Goal: Information Seeking & Learning: Compare options

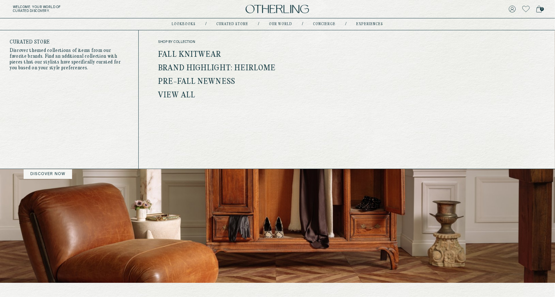
click at [201, 54] on link "Fall Knitwear" at bounding box center [189, 55] width 63 height 8
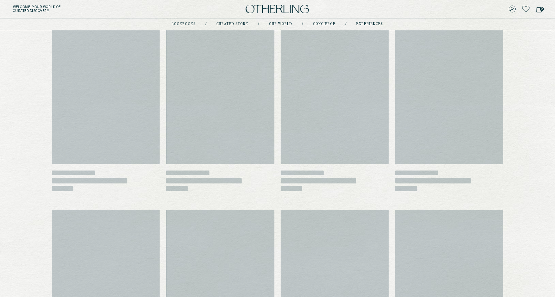
scroll to position [91, 0]
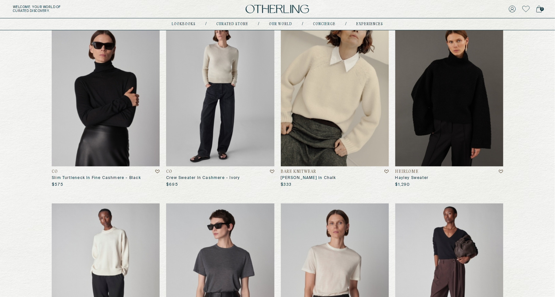
click at [217, 130] on img at bounding box center [220, 94] width 108 height 146
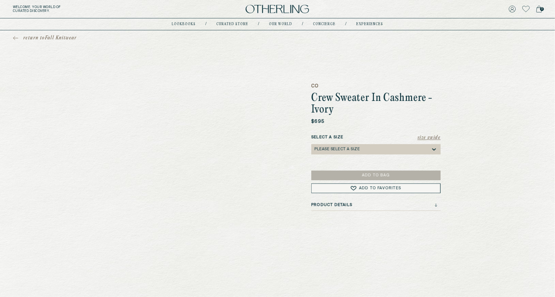
click at [349, 149] on div "Please select a Size" at bounding box center [336, 149] width 45 height 5
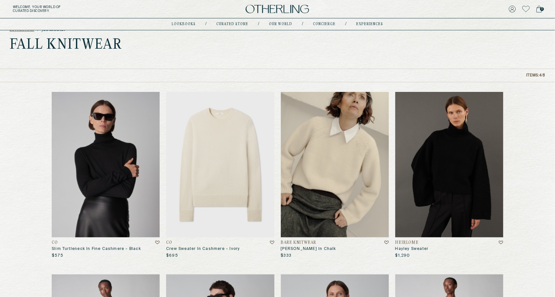
scroll to position [19, 0]
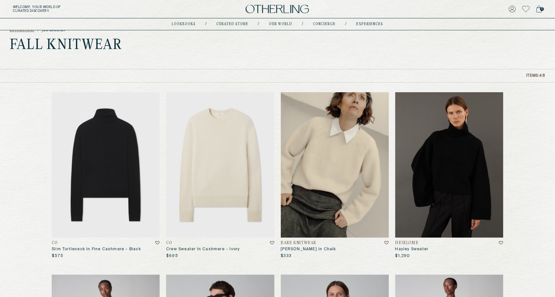
click at [115, 153] on img at bounding box center [106, 165] width 108 height 146
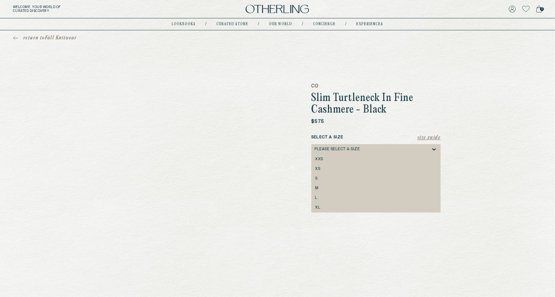
click at [348, 147] on div "Please select a Size" at bounding box center [336, 149] width 45 height 5
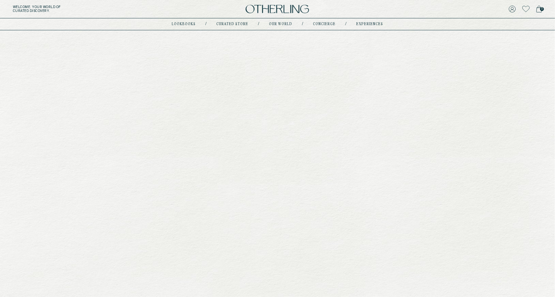
scroll to position [51, 0]
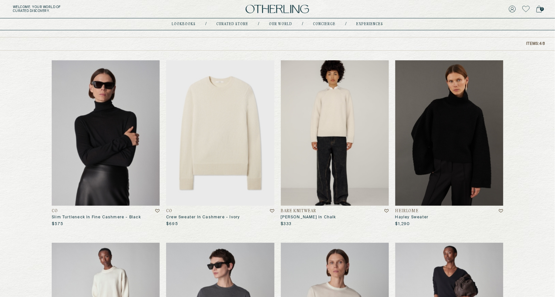
click at [344, 145] on img at bounding box center [335, 133] width 108 height 146
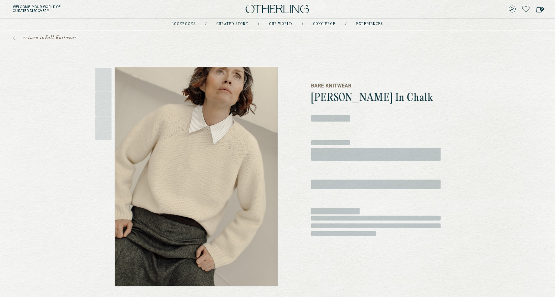
scroll to position [5, 0]
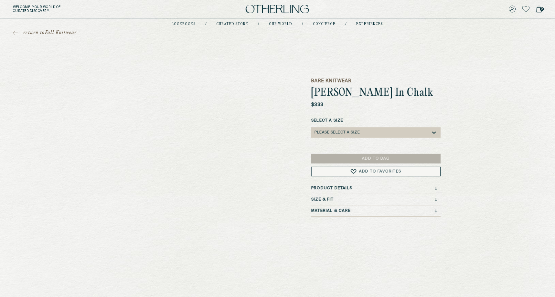
click at [350, 134] on div "Please select a Size" at bounding box center [336, 132] width 45 height 5
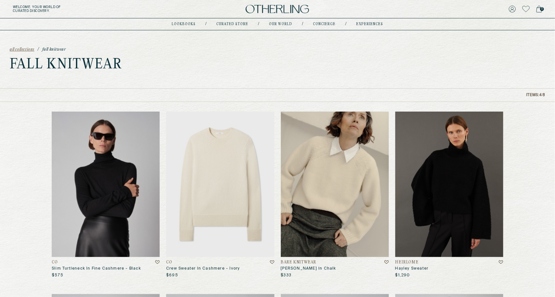
scroll to position [37, 0]
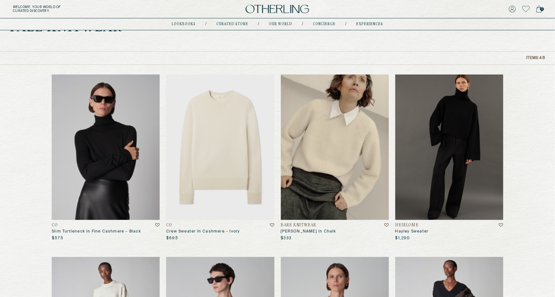
click at [491, 136] on img at bounding box center [449, 148] width 108 height 146
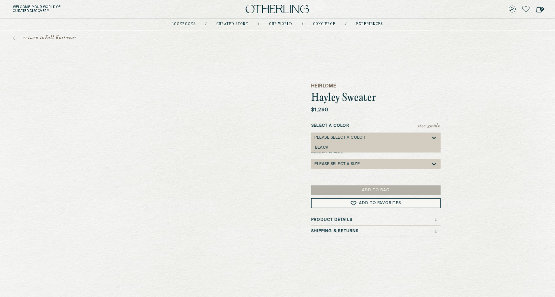
click at [346, 142] on div "Please select a Color" at bounding box center [372, 138] width 116 height 10
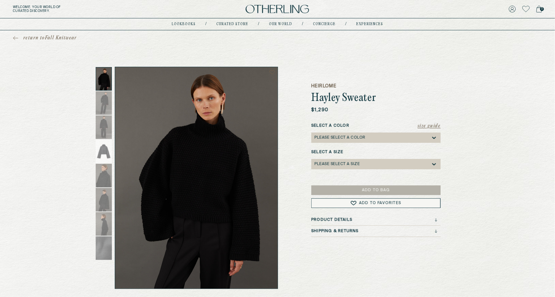
click at [344, 139] on div "Please select a Color" at bounding box center [339, 138] width 51 height 5
click at [345, 159] on div "Select a Size Please select a Size" at bounding box center [375, 160] width 129 height 20
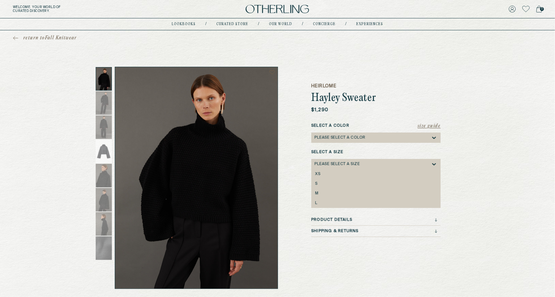
click at [345, 162] on div "Please select a Size" at bounding box center [336, 164] width 45 height 5
click at [322, 161] on div "Please select a Size" at bounding box center [372, 164] width 116 height 10
click at [322, 184] on div "S" at bounding box center [375, 184] width 121 height 5
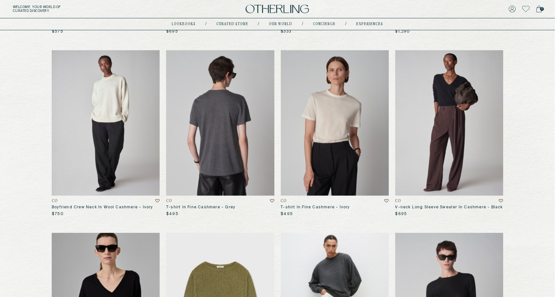
scroll to position [263, 0]
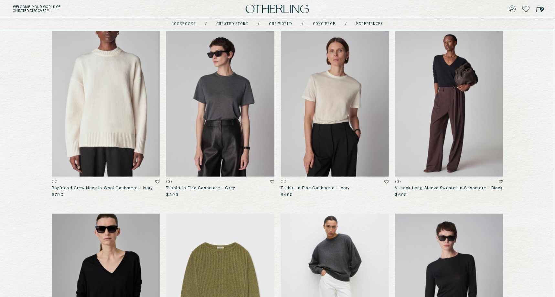
click at [132, 115] on img at bounding box center [106, 104] width 108 height 146
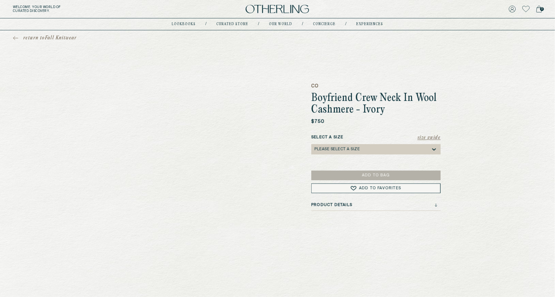
click at [350, 151] on div "Please select a Size" at bounding box center [336, 149] width 45 height 5
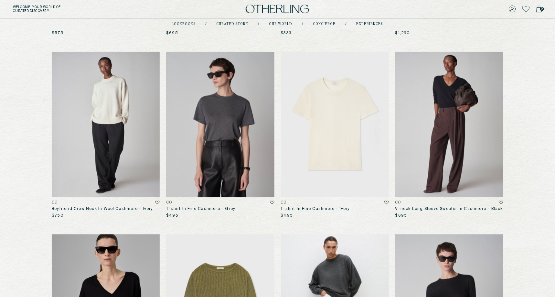
scroll to position [234, 0]
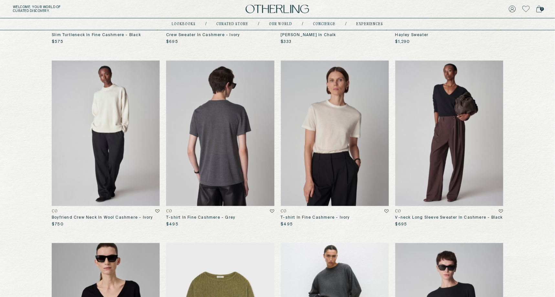
click at [225, 144] on img at bounding box center [220, 134] width 108 height 146
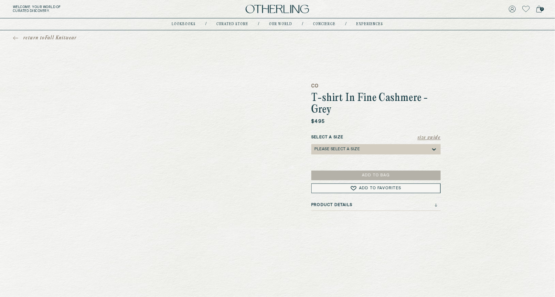
click at [358, 149] on div "Please select a Size" at bounding box center [336, 149] width 45 height 5
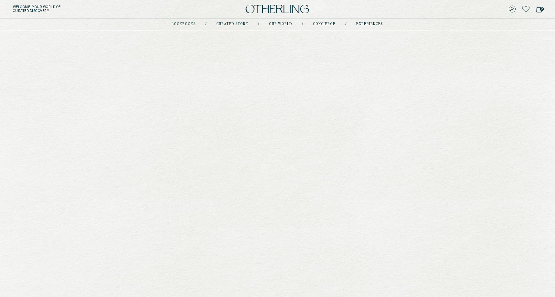
scroll to position [234, 0]
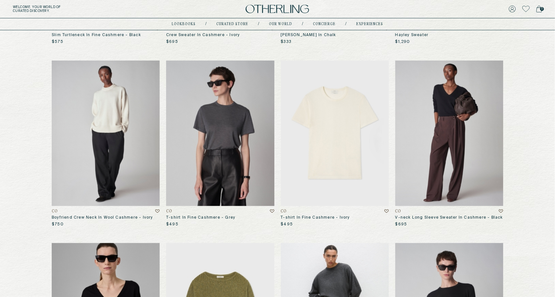
click at [353, 90] on img at bounding box center [335, 134] width 108 height 146
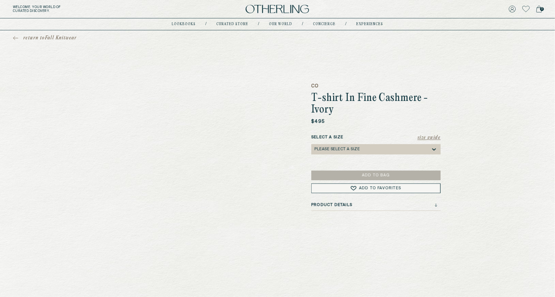
click at [349, 152] on div "Please select a Size" at bounding box center [372, 149] width 116 height 10
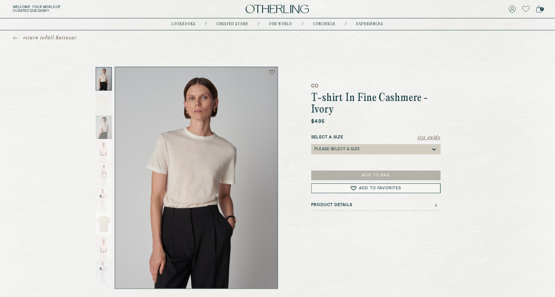
click at [342, 150] on div "Please select a Size" at bounding box center [336, 149] width 45 height 5
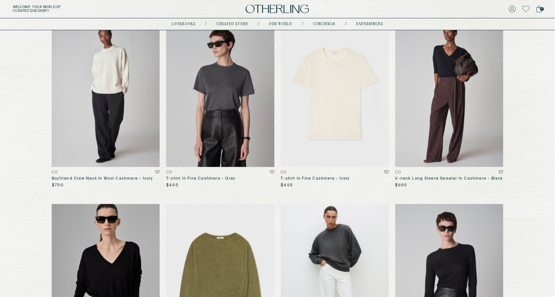
scroll to position [281, 0]
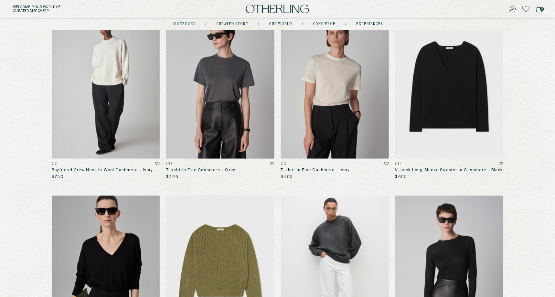
click at [456, 95] on img at bounding box center [449, 86] width 108 height 146
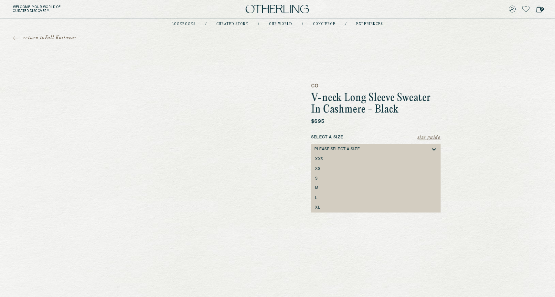
click at [337, 149] on div "Please select a Size" at bounding box center [336, 149] width 45 height 5
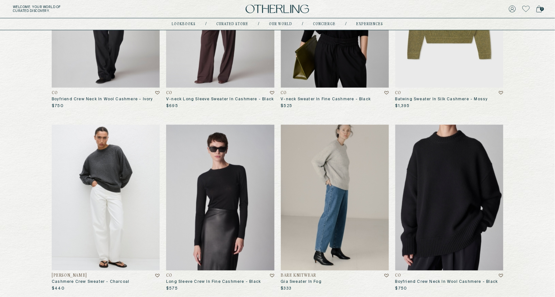
scroll to position [366, 0]
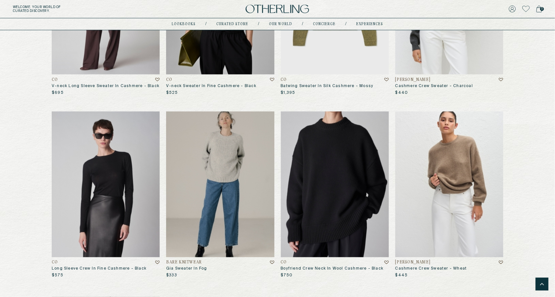
click at [449, 57] on img at bounding box center [449, 2] width 108 height 146
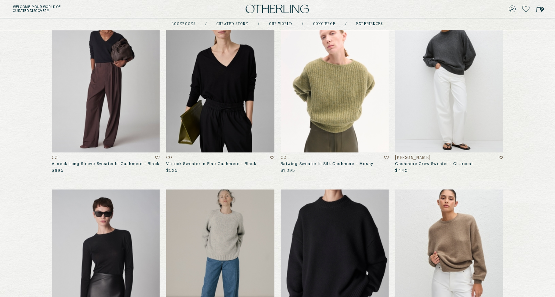
scroll to position [286, 0]
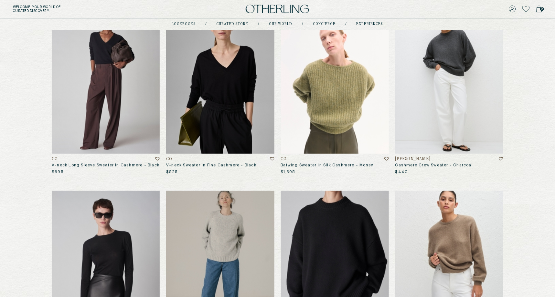
click at [351, 115] on img at bounding box center [335, 81] width 108 height 146
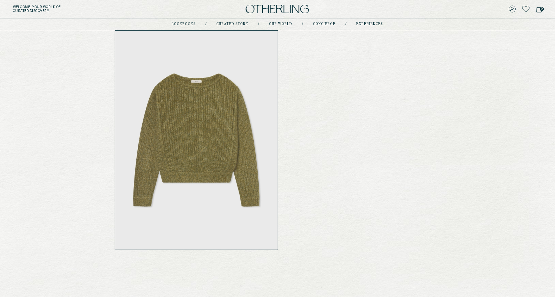
scroll to position [48, 0]
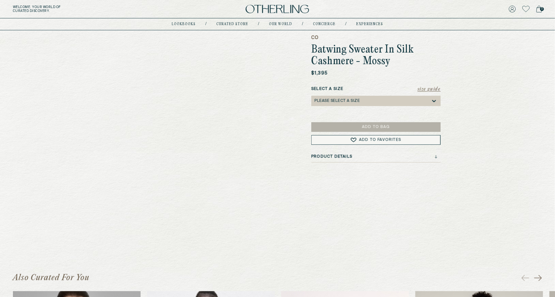
click at [339, 100] on div "Please select a Size" at bounding box center [336, 101] width 45 height 5
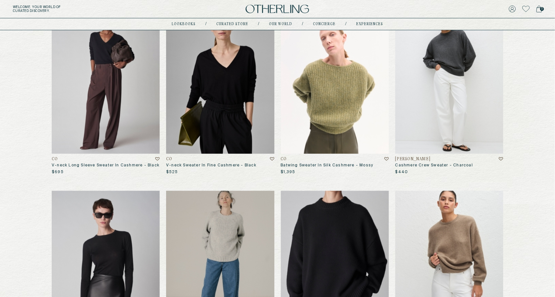
scroll to position [287, 0]
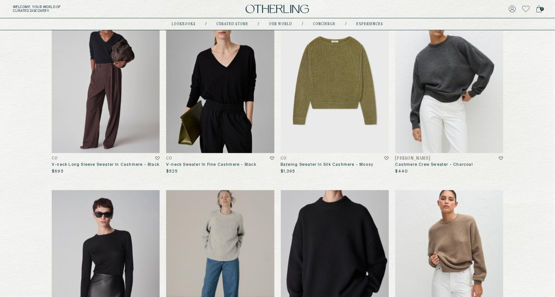
click at [448, 76] on img at bounding box center [449, 81] width 108 height 146
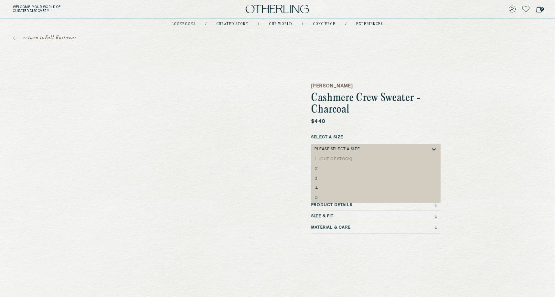
click at [339, 148] on div "Please select a Size" at bounding box center [336, 149] width 45 height 5
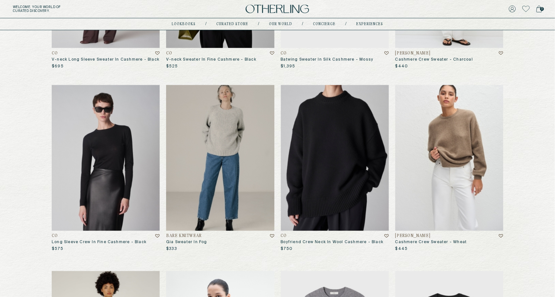
scroll to position [396, 0]
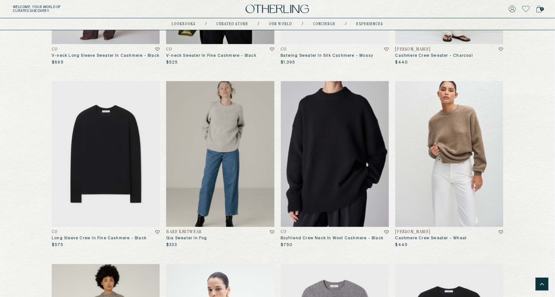
click at [103, 132] on img at bounding box center [106, 154] width 108 height 146
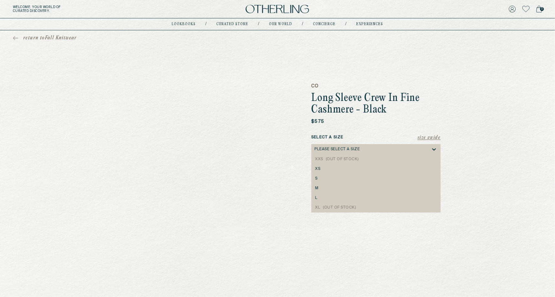
click at [337, 149] on div "Please select a Size" at bounding box center [336, 149] width 45 height 5
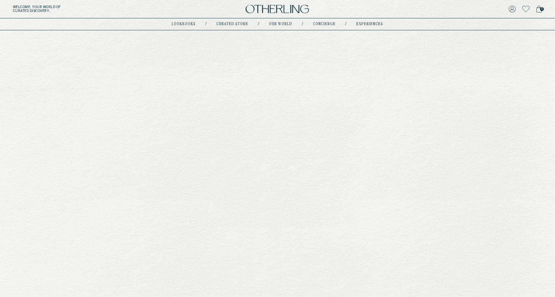
scroll to position [396, 0]
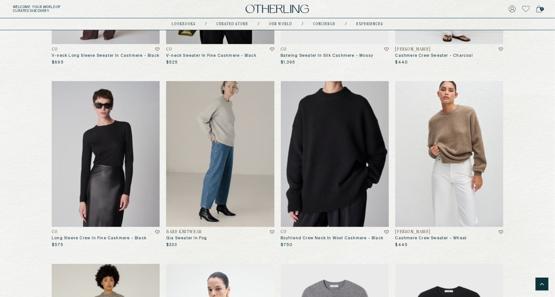
click at [237, 149] on img at bounding box center [220, 154] width 108 height 146
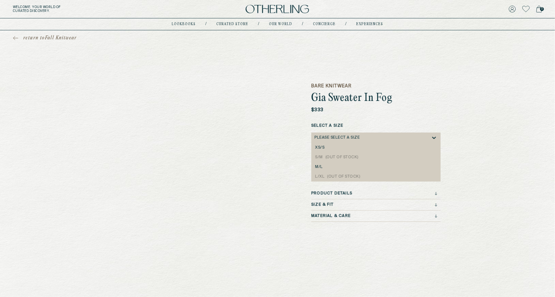
click at [347, 138] on div "Please select a Size" at bounding box center [336, 138] width 45 height 5
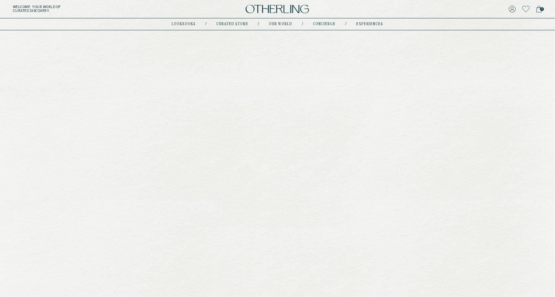
scroll to position [396, 0]
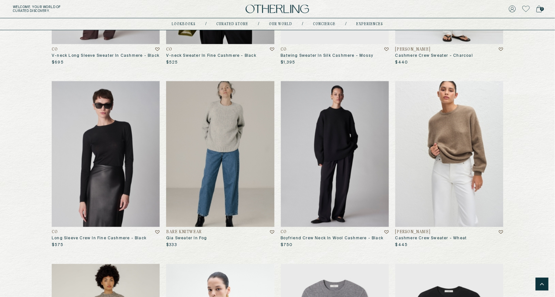
click at [355, 129] on img at bounding box center [335, 154] width 108 height 146
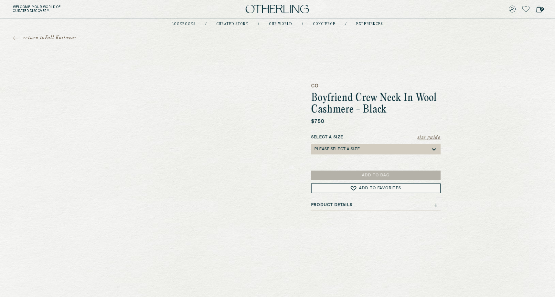
click at [342, 150] on div "Please select a Size" at bounding box center [336, 149] width 45 height 5
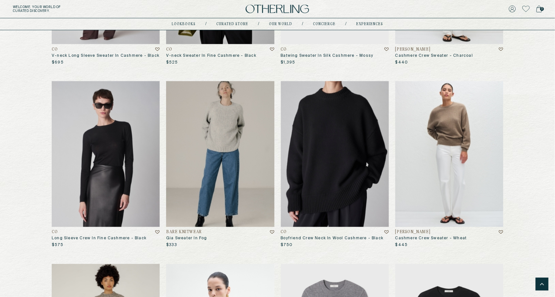
click at [467, 170] on img at bounding box center [449, 154] width 108 height 146
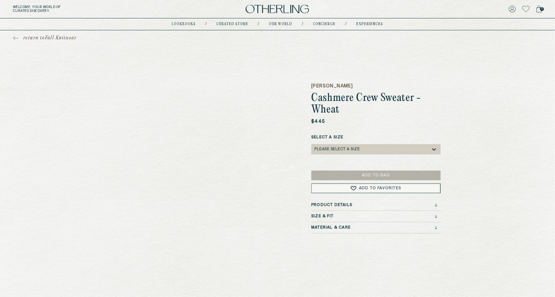
click at [347, 144] on div "Select a Size Please select a Size" at bounding box center [375, 145] width 129 height 20
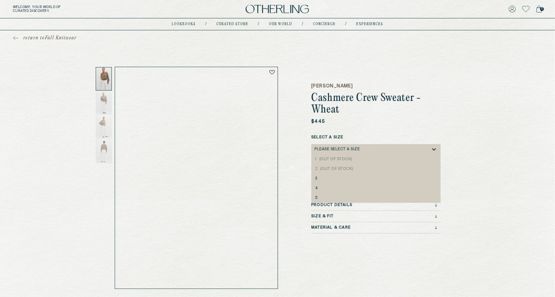
click at [347, 153] on div "Please select a Size" at bounding box center [372, 149] width 116 height 10
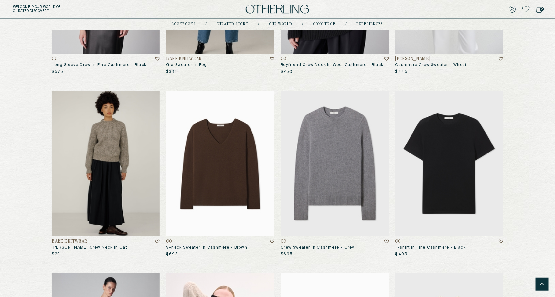
click at [211, 181] on img at bounding box center [220, 164] width 108 height 146
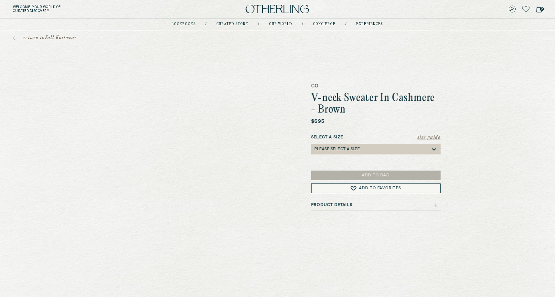
click at [353, 156] on div "Size Guide Select a Size Please select a Size" at bounding box center [375, 148] width 129 height 26
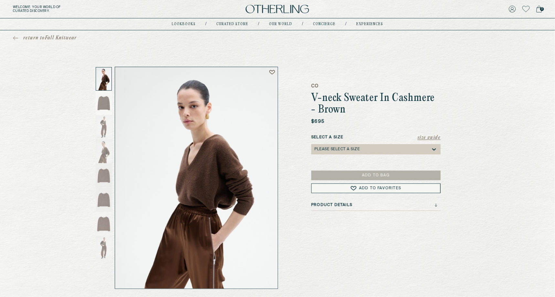
click at [355, 150] on div "Please select a Size" at bounding box center [336, 149] width 45 height 5
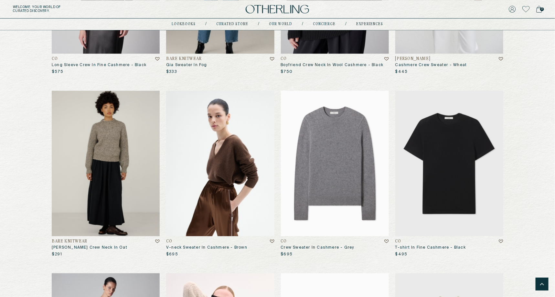
click at [358, 207] on img at bounding box center [335, 164] width 108 height 146
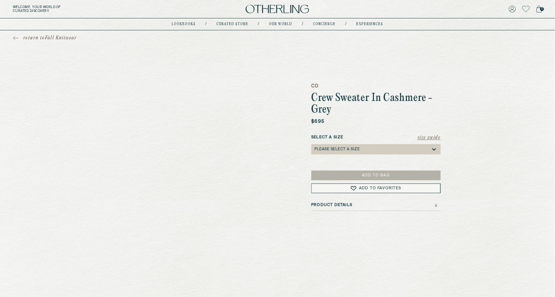
click at [336, 153] on div "Please select a Size" at bounding box center [372, 149] width 116 height 10
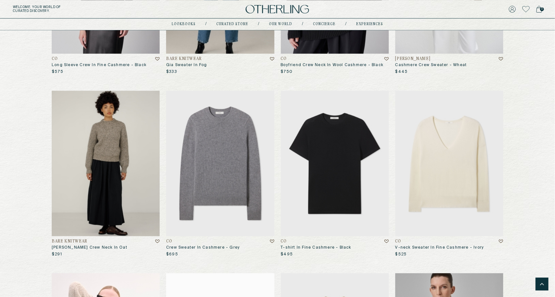
click at [453, 162] on img at bounding box center [449, 164] width 108 height 146
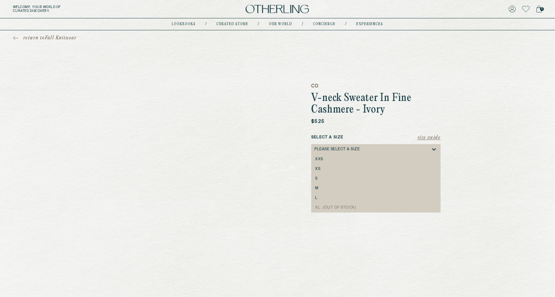
click at [344, 154] on div "Please select a Size" at bounding box center [372, 149] width 116 height 10
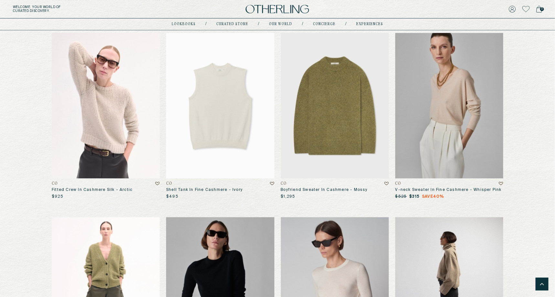
scroll to position [835, 0]
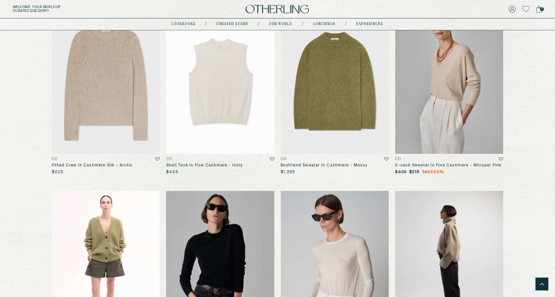
click at [113, 120] on img at bounding box center [106, 81] width 108 height 146
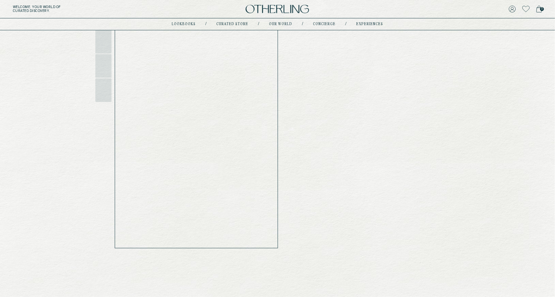
scroll to position [69, 0]
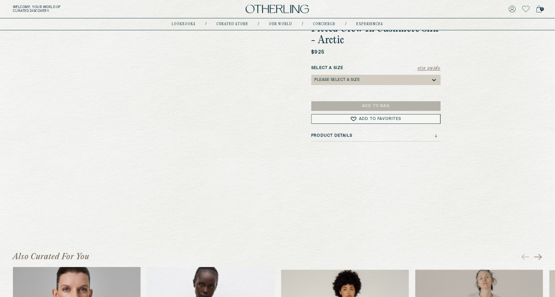
click at [347, 95] on div "CO Fitted Crew In Cashmere Silk - Arctic $925 Size Guide Select a Size Please s…" at bounding box center [375, 108] width 129 height 223
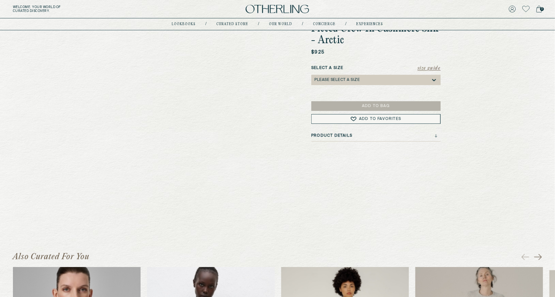
click at [347, 80] on div "Please select a Size" at bounding box center [336, 80] width 45 height 5
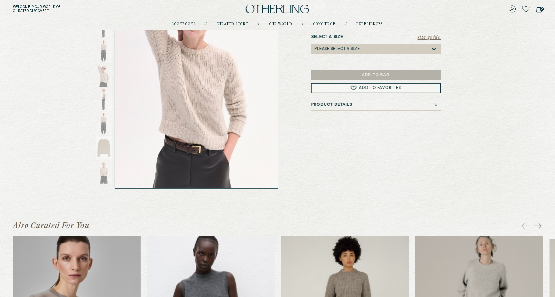
scroll to position [103, 0]
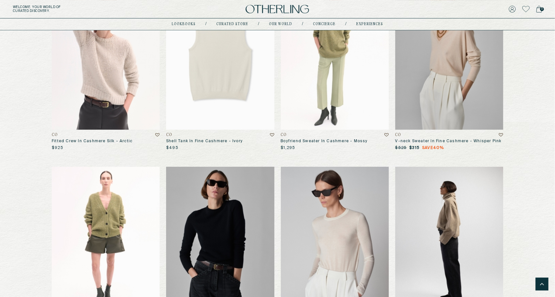
scroll to position [861, 0]
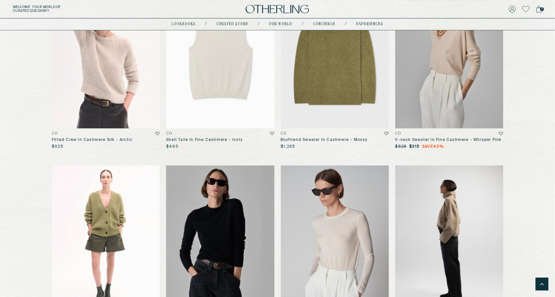
click at [256, 88] on img at bounding box center [220, 56] width 108 height 146
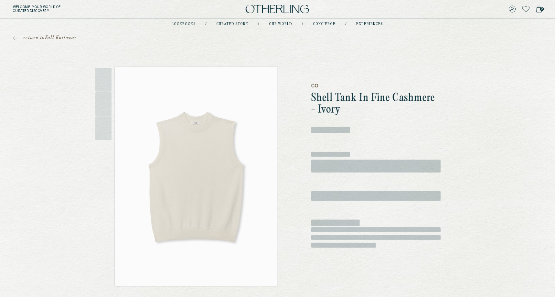
click at [342, 162] on span "‌" at bounding box center [375, 166] width 129 height 13
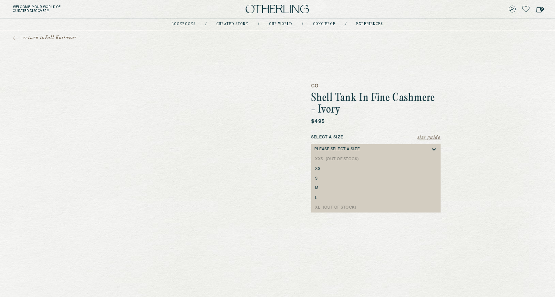
click at [342, 151] on div "Please select a Size" at bounding box center [336, 149] width 45 height 5
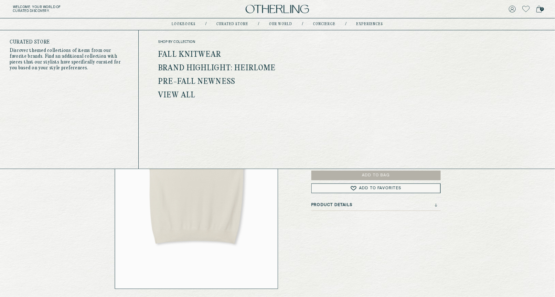
click at [217, 66] on link "Brand Highlight: Heirlome" at bounding box center [217, 68] width 118 height 8
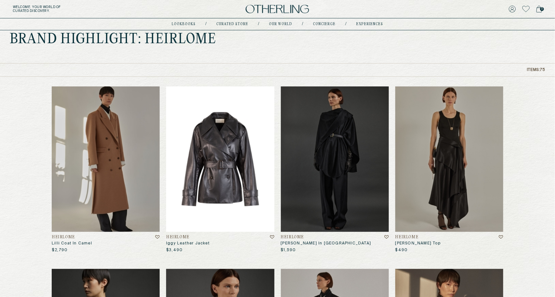
scroll to position [26, 0]
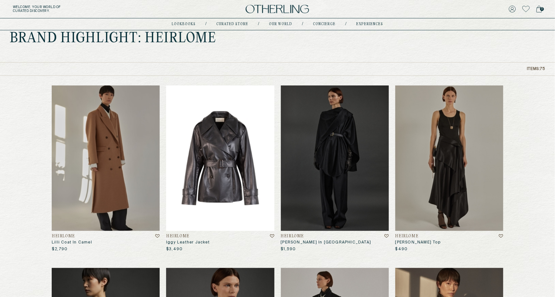
click at [224, 158] on img at bounding box center [220, 159] width 108 height 146
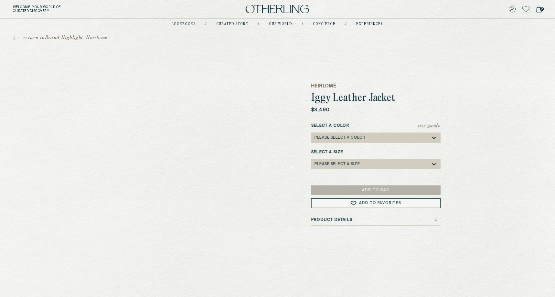
click at [342, 139] on div "Please select a Color" at bounding box center [339, 138] width 51 height 5
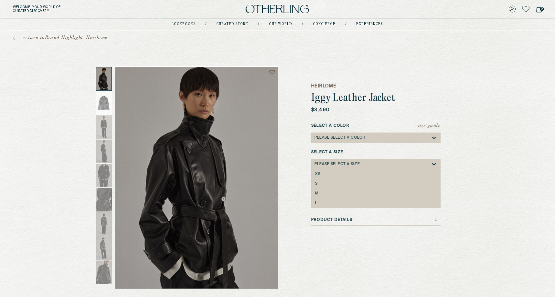
click at [325, 169] on div "Please select a Size" at bounding box center [372, 164] width 116 height 10
